Goal: Information Seeking & Learning: Learn about a topic

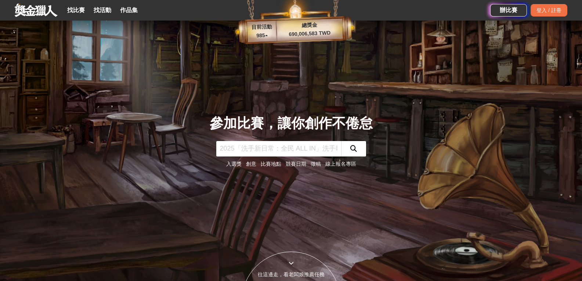
scroll to position [37, 0]
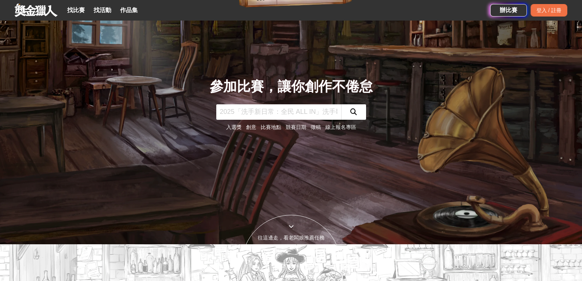
click at [47, 16] on link at bounding box center [36, 10] width 44 height 14
click at [74, 10] on link "找比賽" at bounding box center [75, 10] width 23 height 10
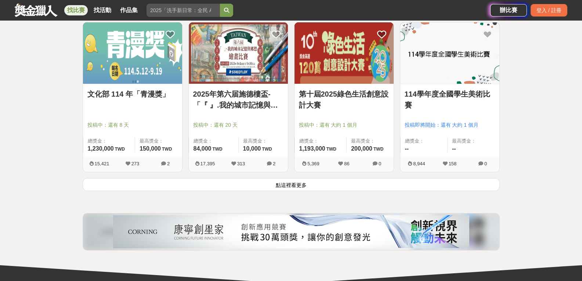
scroll to position [1022, 0]
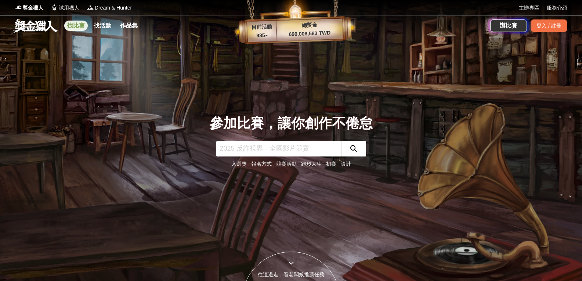
click at [74, 21] on link "找比賽" at bounding box center [75, 26] width 23 height 10
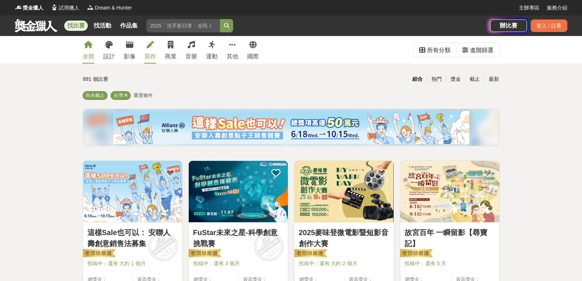
click at [145, 54] on div "寫作" at bounding box center [150, 56] width 12 height 9
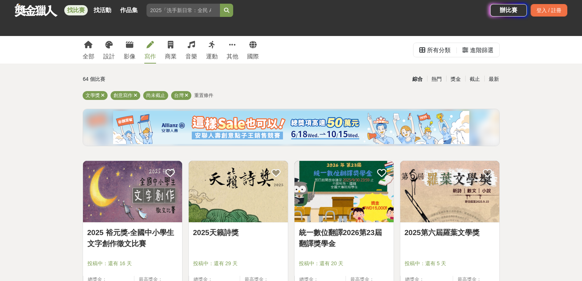
scroll to position [37, 0]
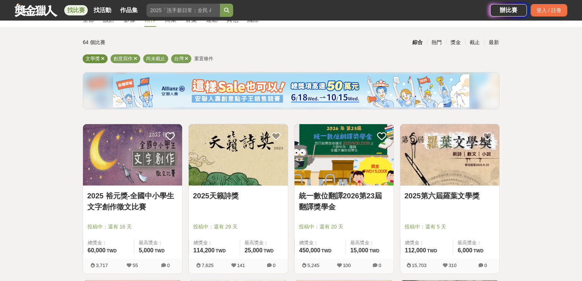
click at [101, 59] on icon at bounding box center [103, 58] width 4 height 5
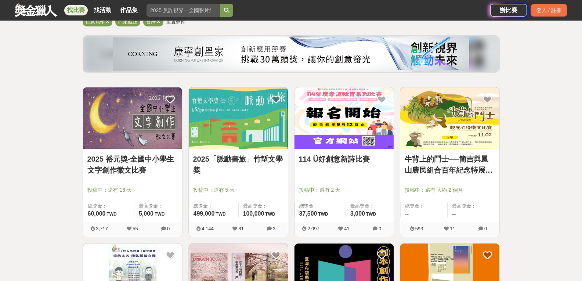
scroll to position [220, 0]
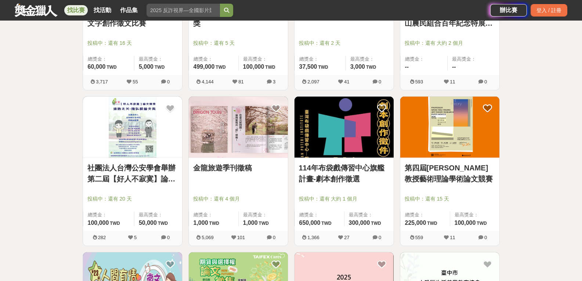
click at [125, 120] on img at bounding box center [132, 127] width 99 height 61
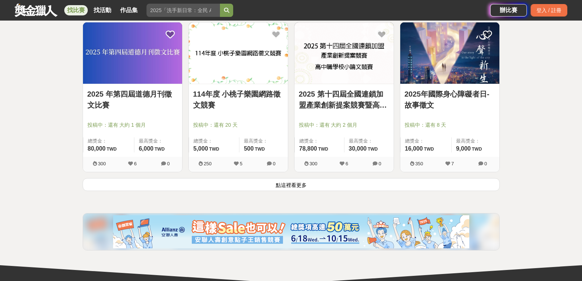
scroll to position [991, 0]
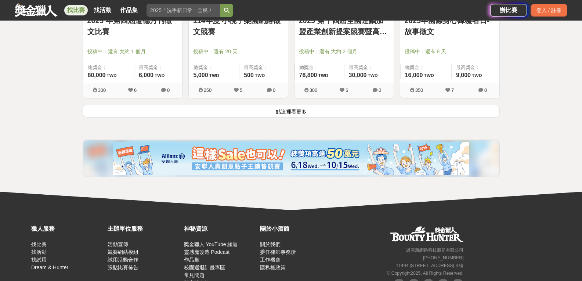
click at [314, 110] on button "點這裡看更多" at bounding box center [291, 111] width 417 height 13
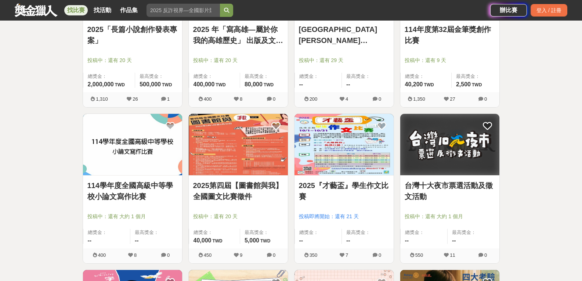
scroll to position [1101, 0]
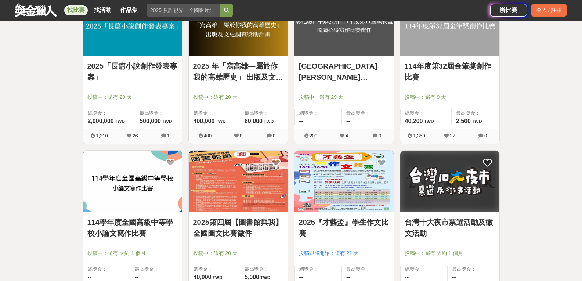
click at [240, 65] on link "2025 年「寫高雄—屬於你我的高雄歷史」 出版及文史調查獎助計畫" at bounding box center [238, 72] width 90 height 22
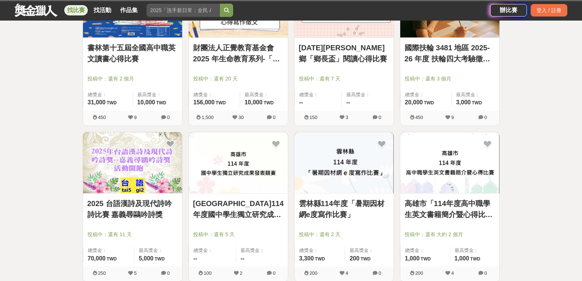
scroll to position [1578, 0]
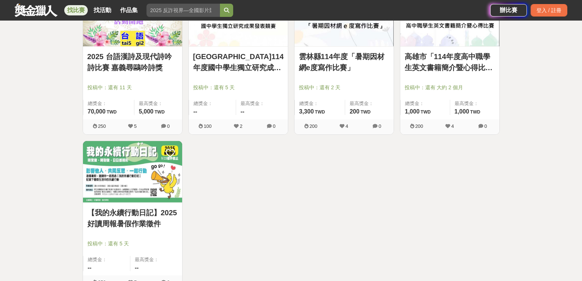
click at [143, 163] on img at bounding box center [132, 171] width 99 height 61
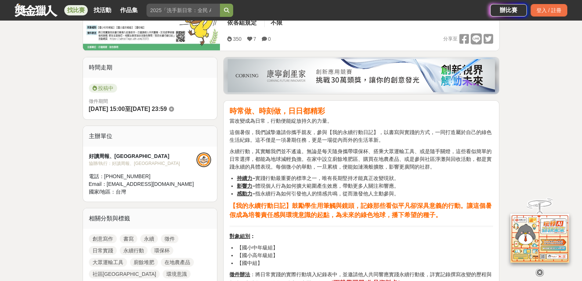
scroll to position [37, 0]
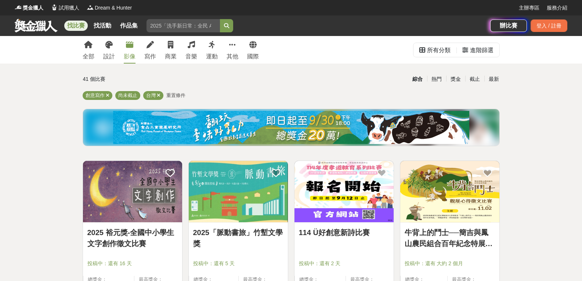
click at [127, 55] on div "影像" at bounding box center [130, 56] width 12 height 9
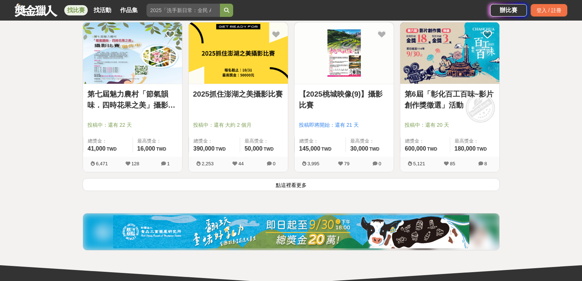
scroll to position [954, 0]
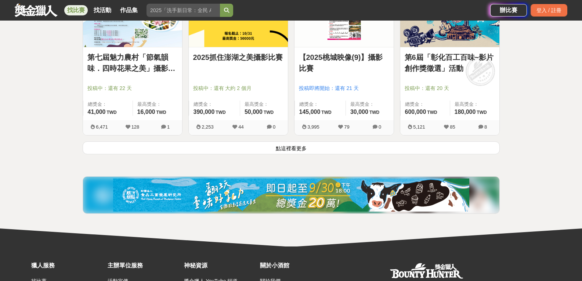
click at [281, 148] on button "點這裡看更多" at bounding box center [291, 147] width 417 height 13
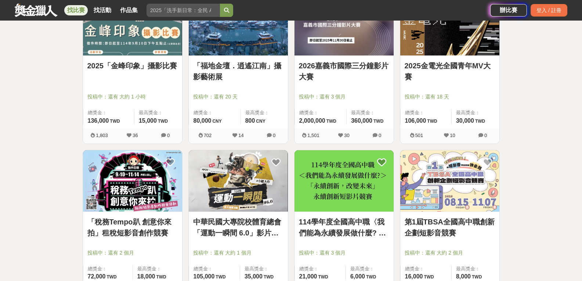
scroll to position [1835, 0]
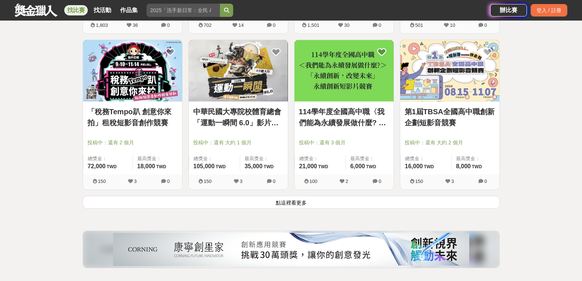
click at [318, 199] on button "點這裡看更多" at bounding box center [291, 202] width 417 height 13
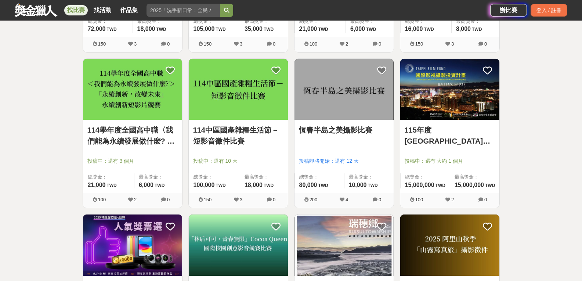
scroll to position [2082, 0]
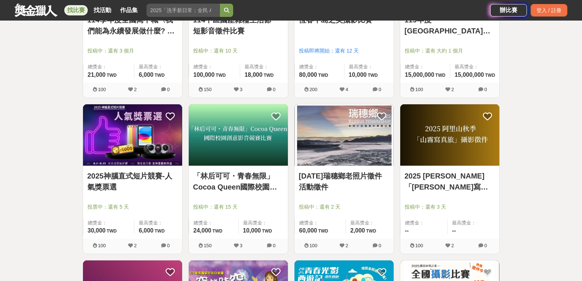
click at [249, 143] on img at bounding box center [238, 134] width 99 height 61
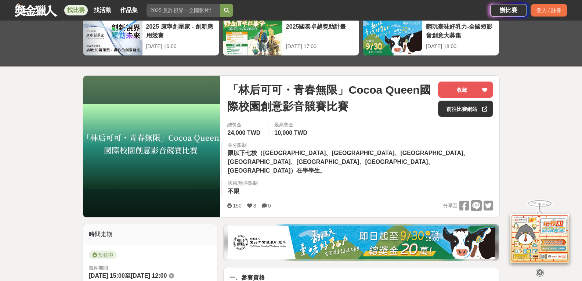
scroll to position [147, 0]
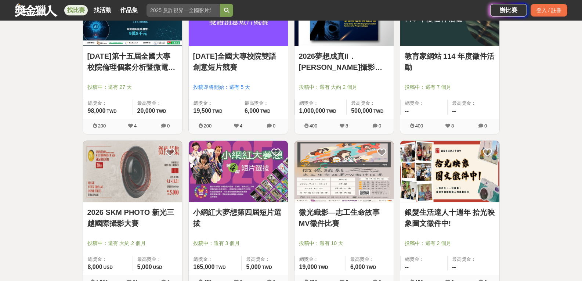
scroll to position [2779, 0]
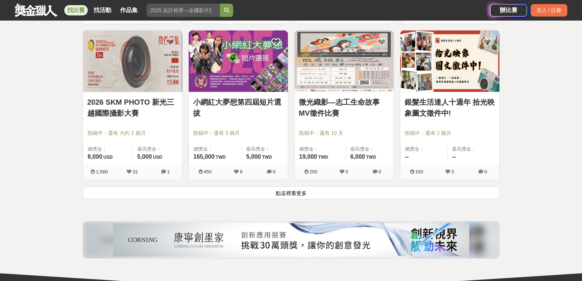
click at [310, 194] on button "點這裡看更多" at bounding box center [291, 192] width 417 height 13
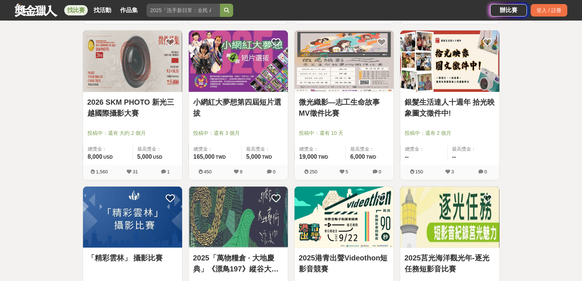
click at [459, 101] on link "銀髮生活達人十週年 拾光映象圖文徵件中!" at bounding box center [449, 108] width 90 height 22
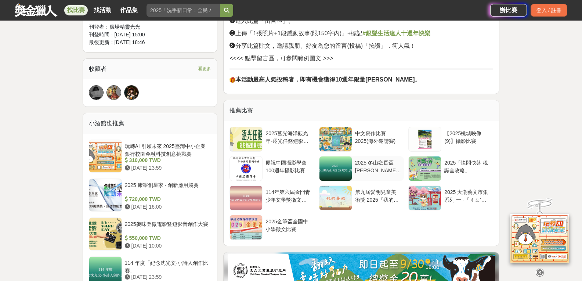
scroll to position [624, 0]
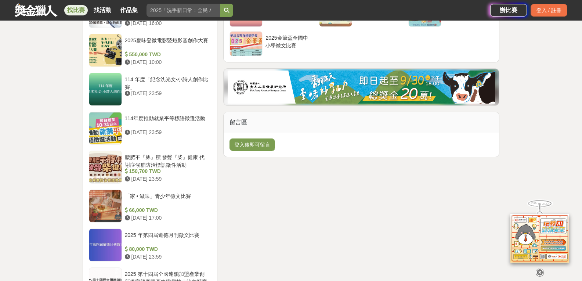
click at [367, 96] on img at bounding box center [360, 86] width 267 height 33
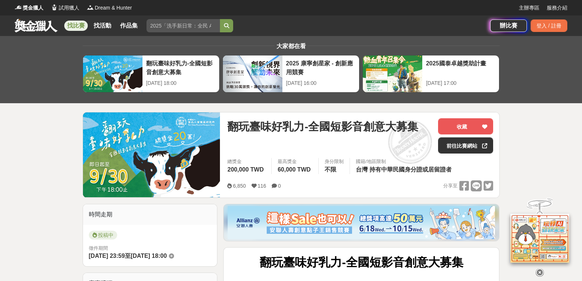
click at [40, 24] on link at bounding box center [36, 25] width 44 height 14
